Goal: Task Accomplishment & Management: Use online tool/utility

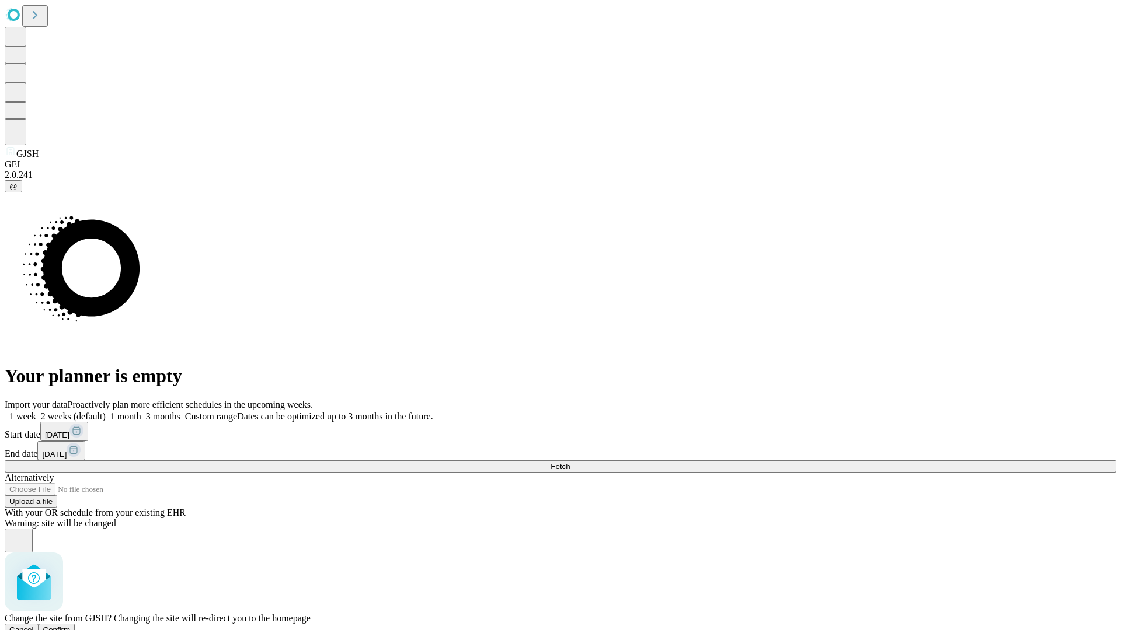
click at [71, 626] on span "Confirm" at bounding box center [56, 630] width 27 height 9
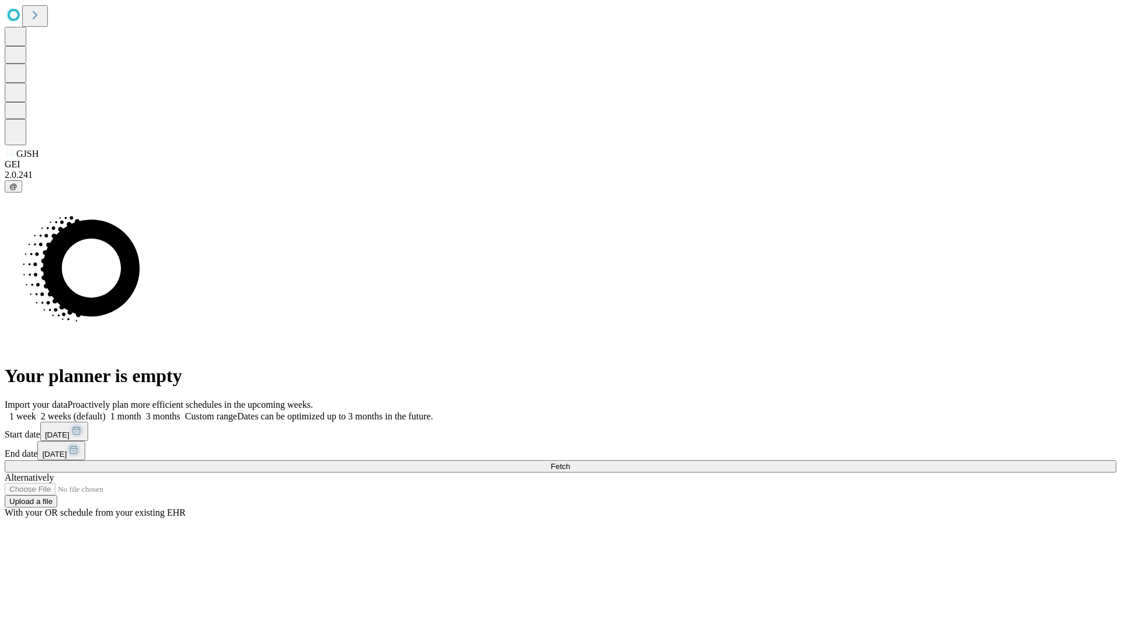
click at [36, 412] on label "1 week" at bounding box center [21, 417] width 32 height 10
click at [570, 462] on span "Fetch" at bounding box center [559, 466] width 19 height 9
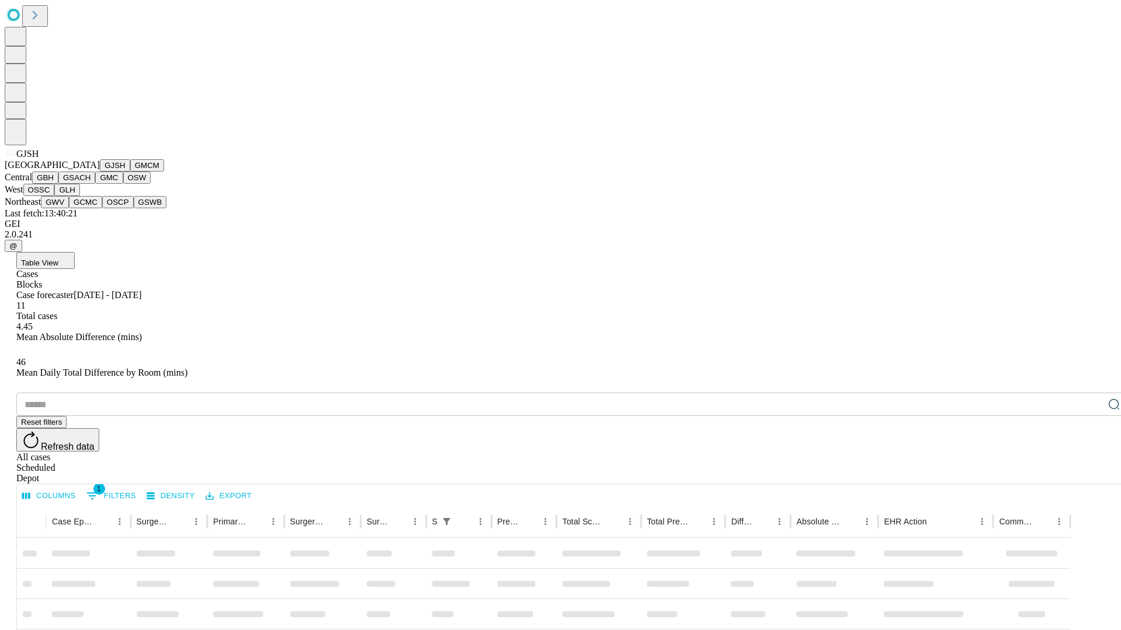
click at [130, 172] on button "GMCM" at bounding box center [147, 165] width 34 height 12
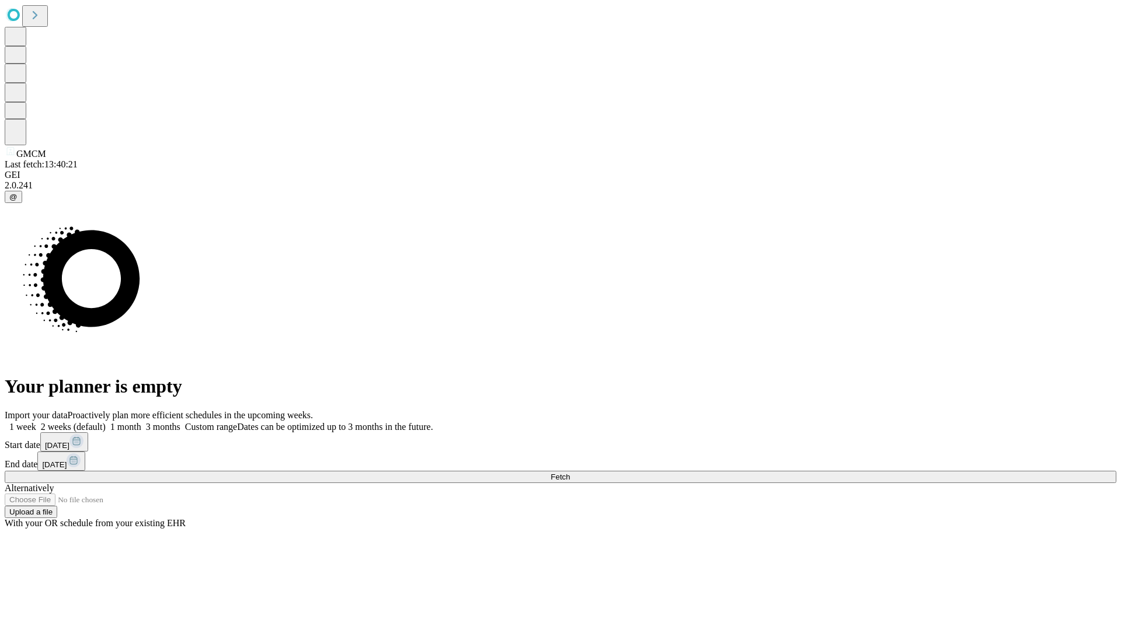
click at [36, 422] on label "1 week" at bounding box center [21, 427] width 32 height 10
click at [570, 473] on span "Fetch" at bounding box center [559, 477] width 19 height 9
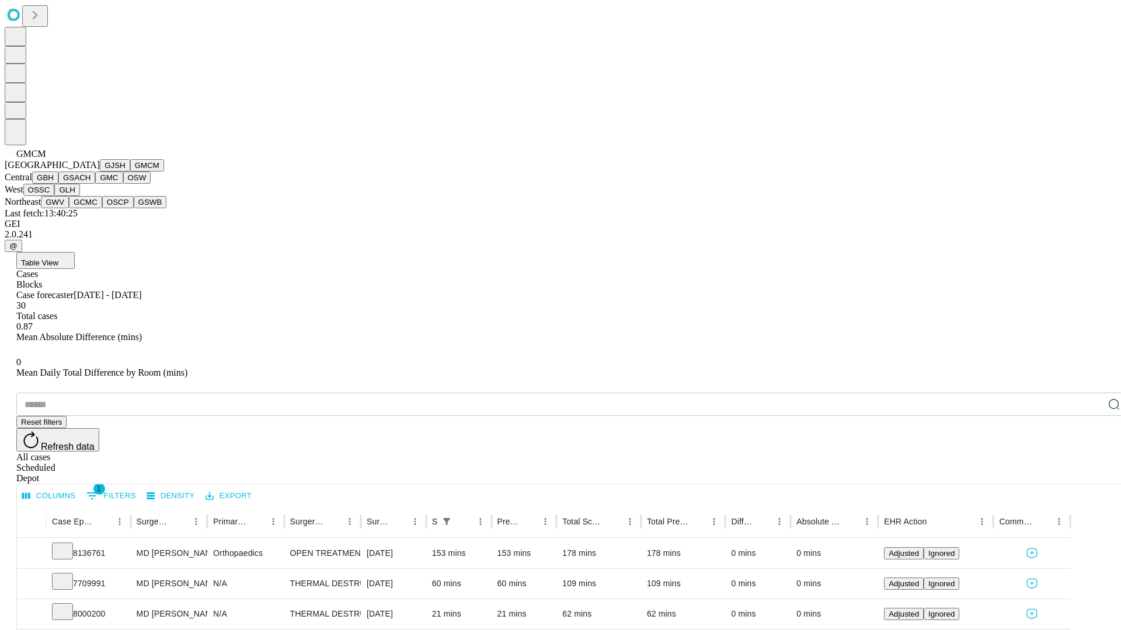
click at [58, 184] on button "GBH" at bounding box center [45, 178] width 26 height 12
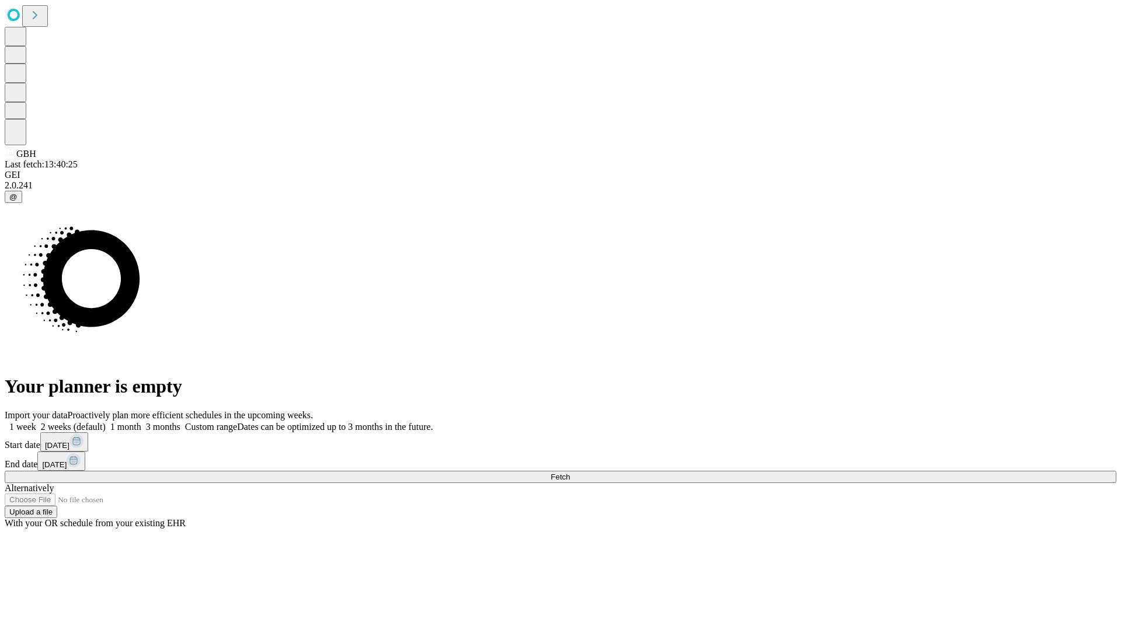
click at [570, 473] on span "Fetch" at bounding box center [559, 477] width 19 height 9
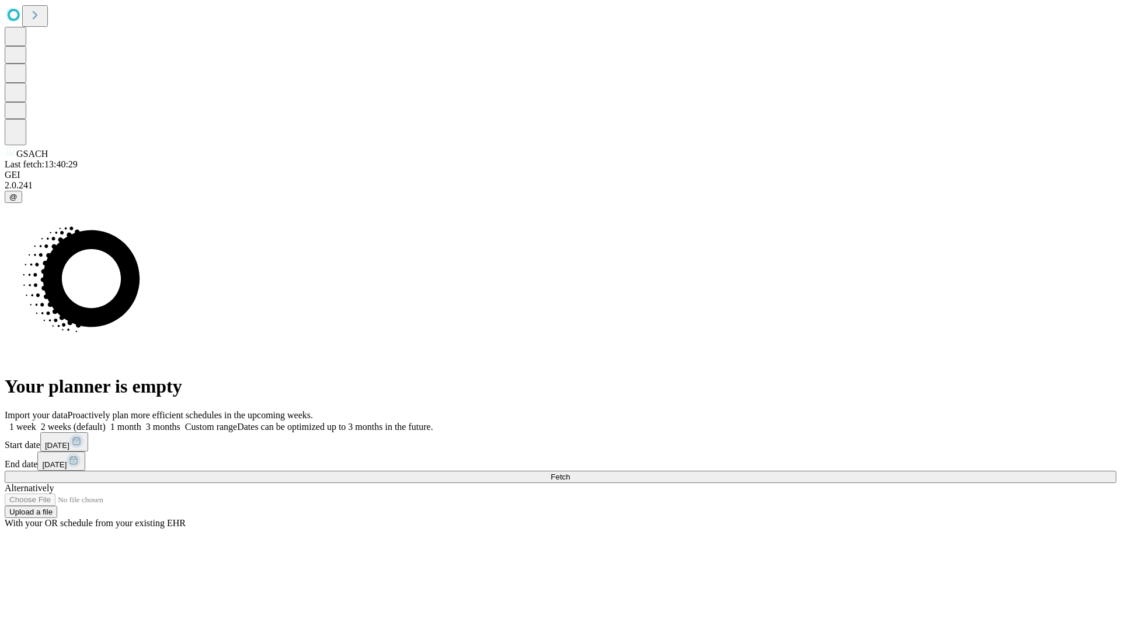
click at [36, 422] on label "1 week" at bounding box center [21, 427] width 32 height 10
click at [570, 473] on span "Fetch" at bounding box center [559, 477] width 19 height 9
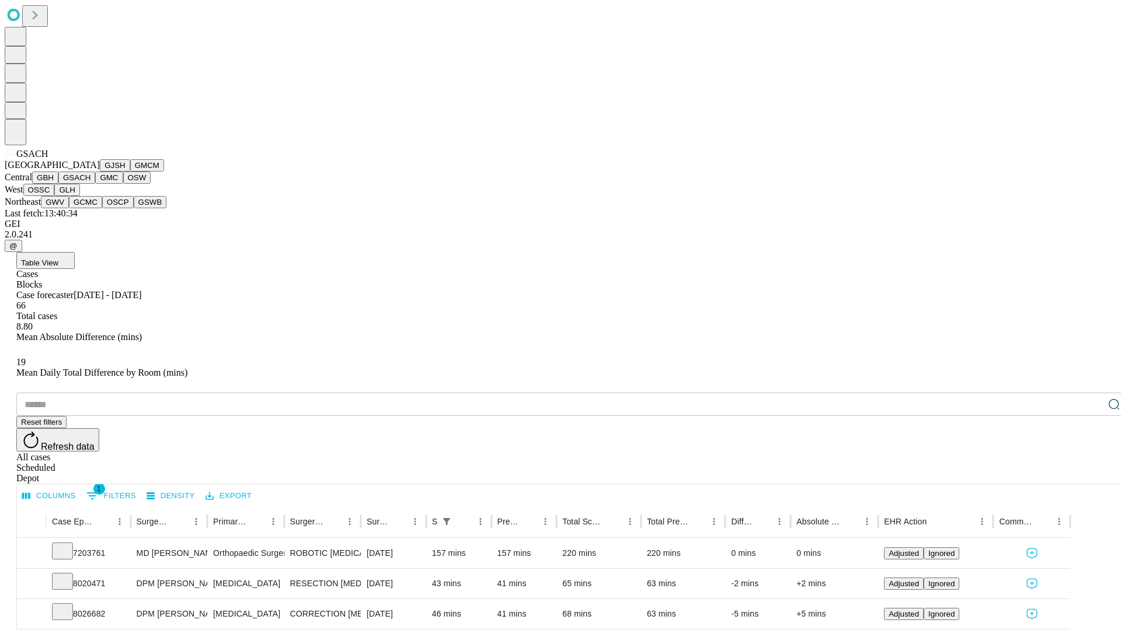
click at [95, 184] on button "GMC" at bounding box center [108, 178] width 27 height 12
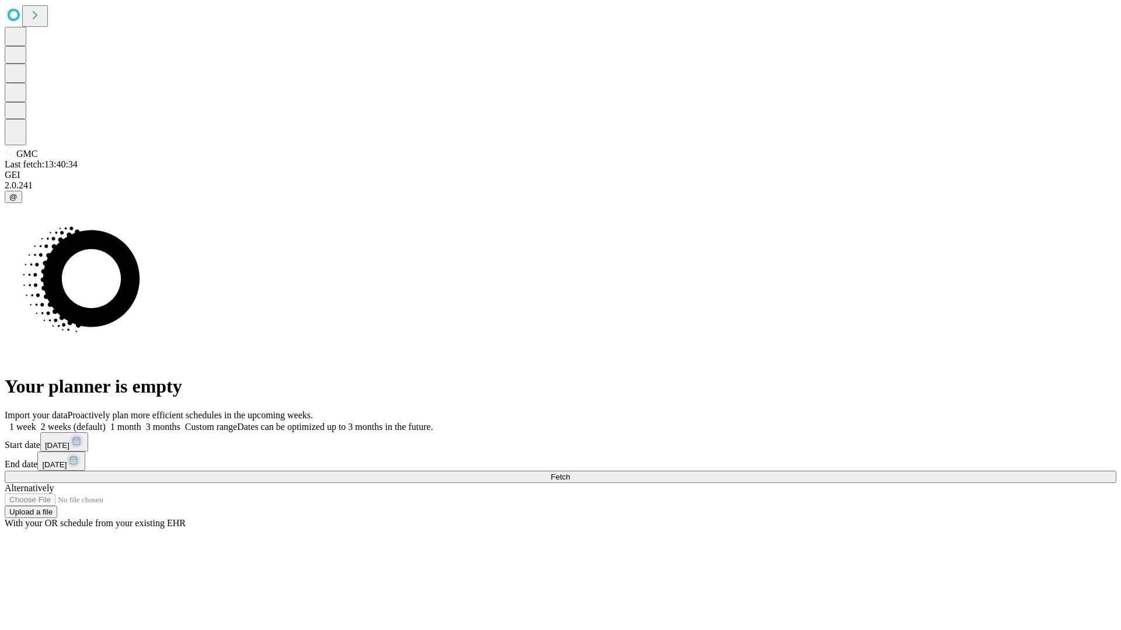
click at [36, 422] on label "1 week" at bounding box center [21, 427] width 32 height 10
click at [570, 473] on span "Fetch" at bounding box center [559, 477] width 19 height 9
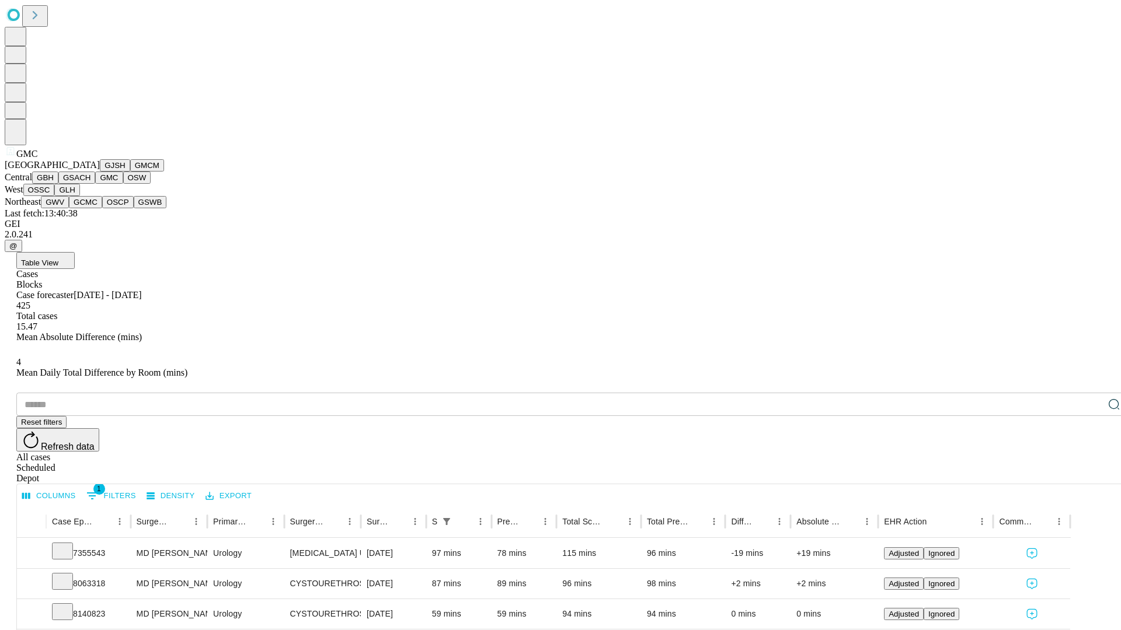
click at [123, 184] on button "OSW" at bounding box center [137, 178] width 28 height 12
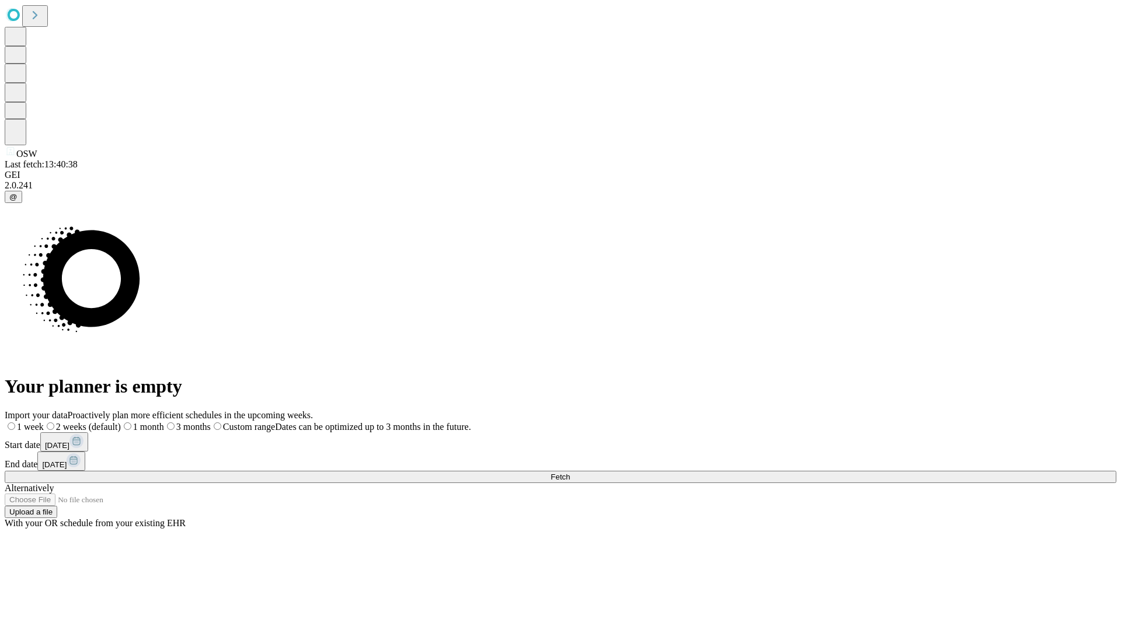
click at [44, 422] on label "1 week" at bounding box center [24, 427] width 39 height 10
click at [570, 473] on span "Fetch" at bounding box center [559, 477] width 19 height 9
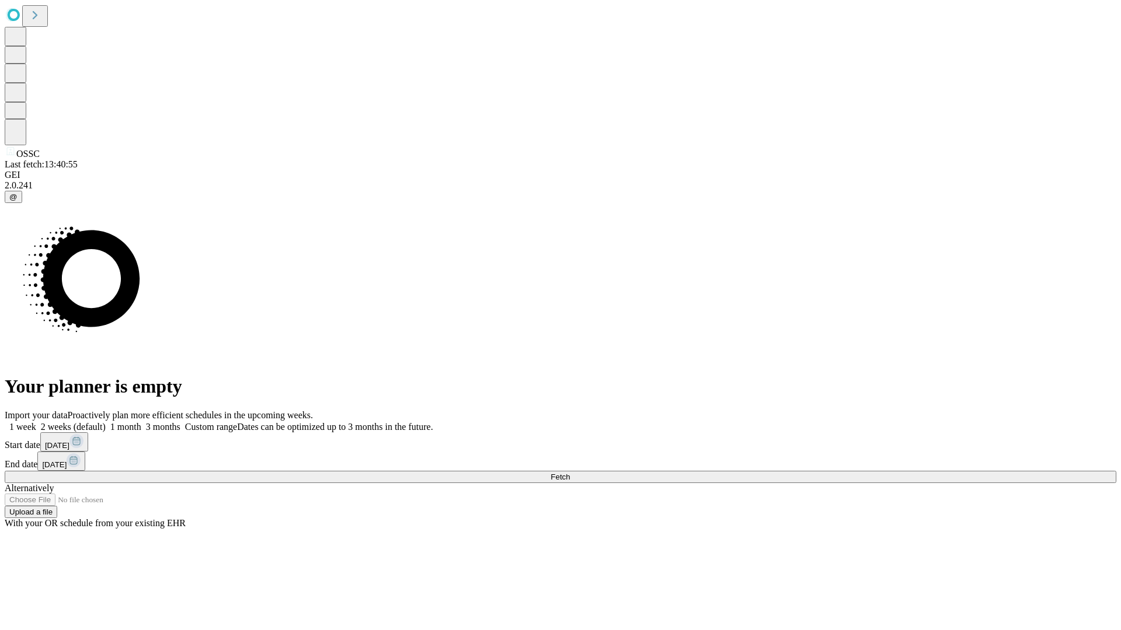
click at [36, 422] on label "1 week" at bounding box center [21, 427] width 32 height 10
click at [570, 473] on span "Fetch" at bounding box center [559, 477] width 19 height 9
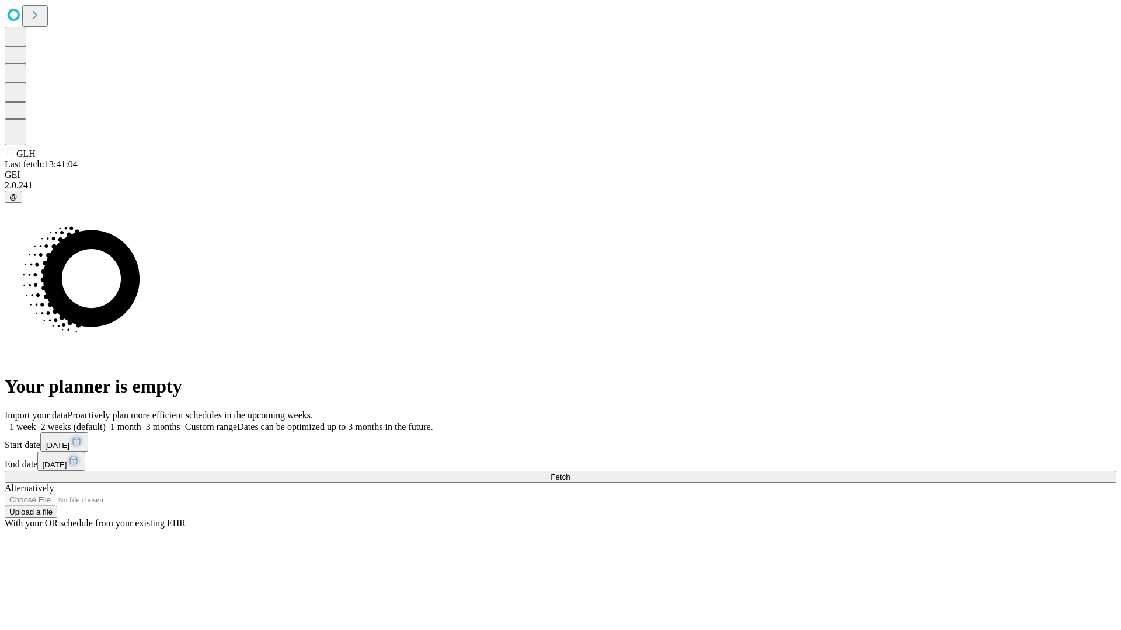
click at [36, 422] on label "1 week" at bounding box center [21, 427] width 32 height 10
click at [570, 473] on span "Fetch" at bounding box center [559, 477] width 19 height 9
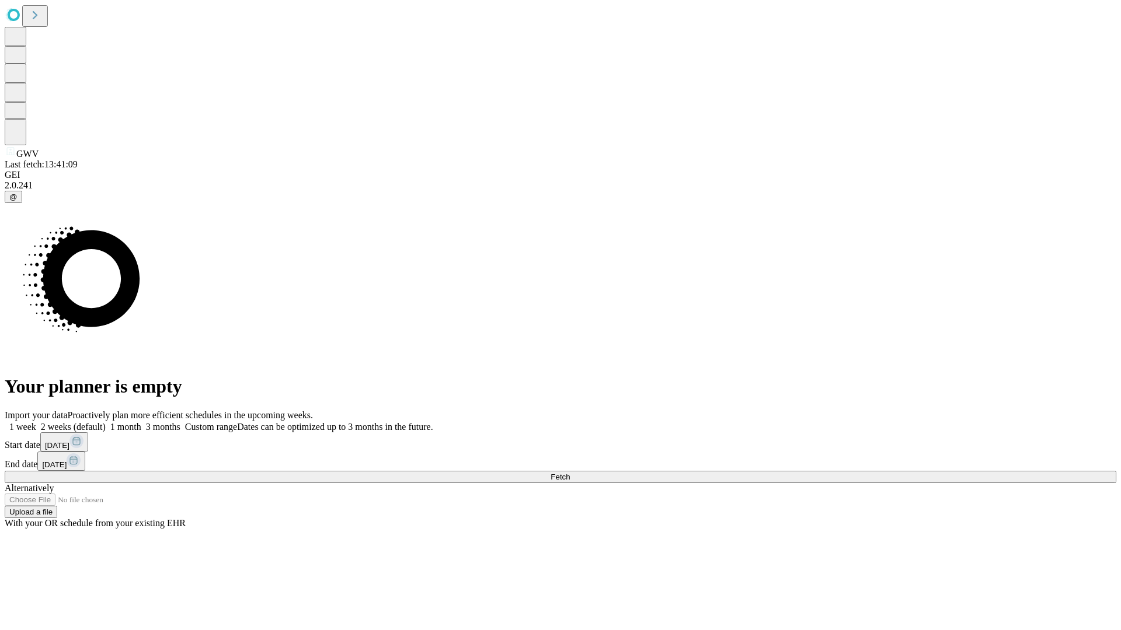
click at [36, 422] on label "1 week" at bounding box center [21, 427] width 32 height 10
click at [570, 473] on span "Fetch" at bounding box center [559, 477] width 19 height 9
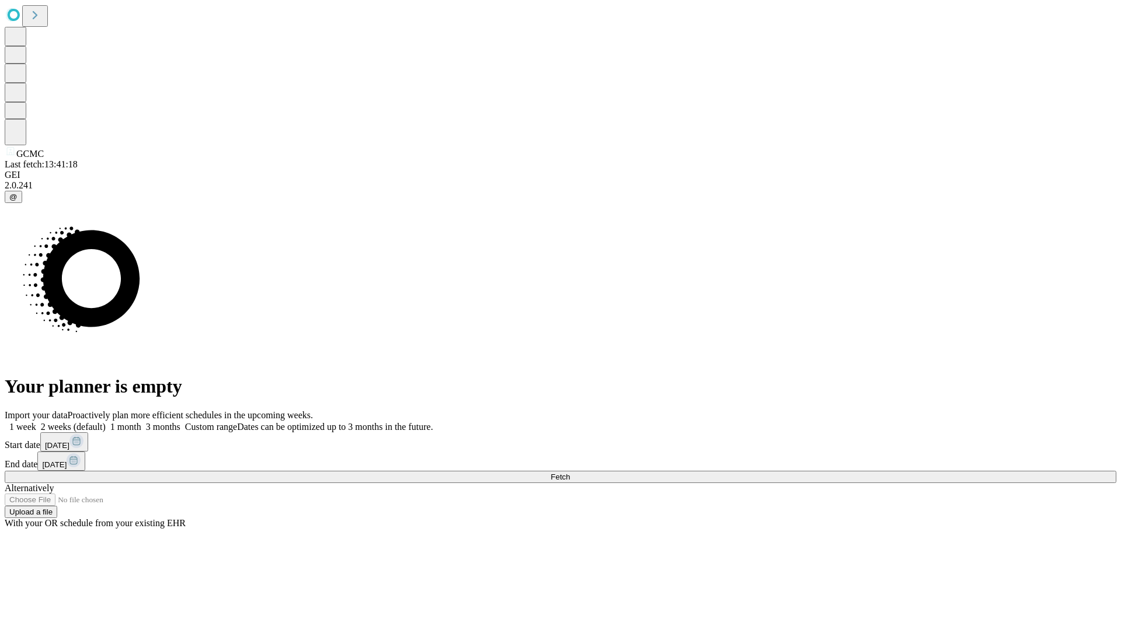
click at [36, 422] on label "1 week" at bounding box center [21, 427] width 32 height 10
click at [570, 473] on span "Fetch" at bounding box center [559, 477] width 19 height 9
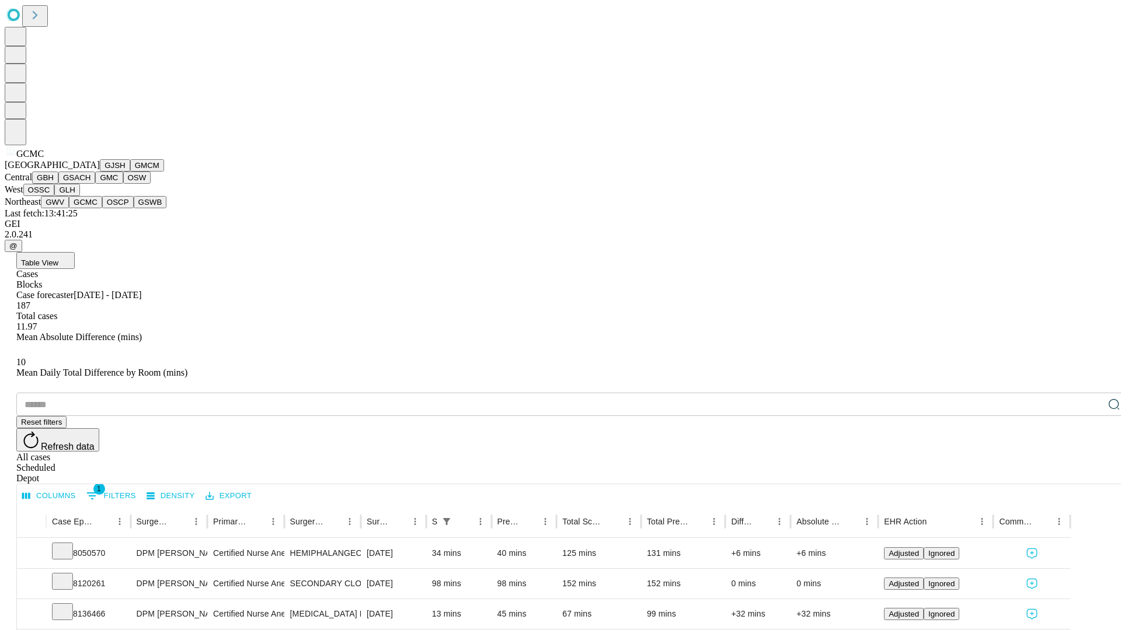
click at [102, 208] on button "OSCP" at bounding box center [118, 202] width 32 height 12
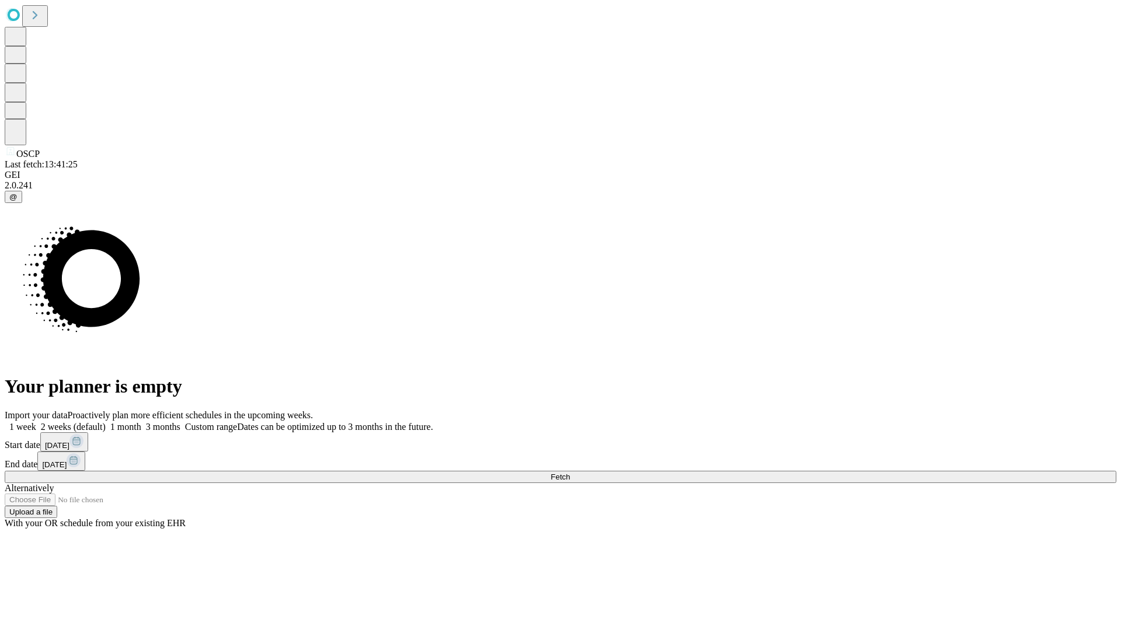
click at [36, 422] on label "1 week" at bounding box center [21, 427] width 32 height 10
click at [570, 473] on span "Fetch" at bounding box center [559, 477] width 19 height 9
